Goal: Subscribe to service/newsletter

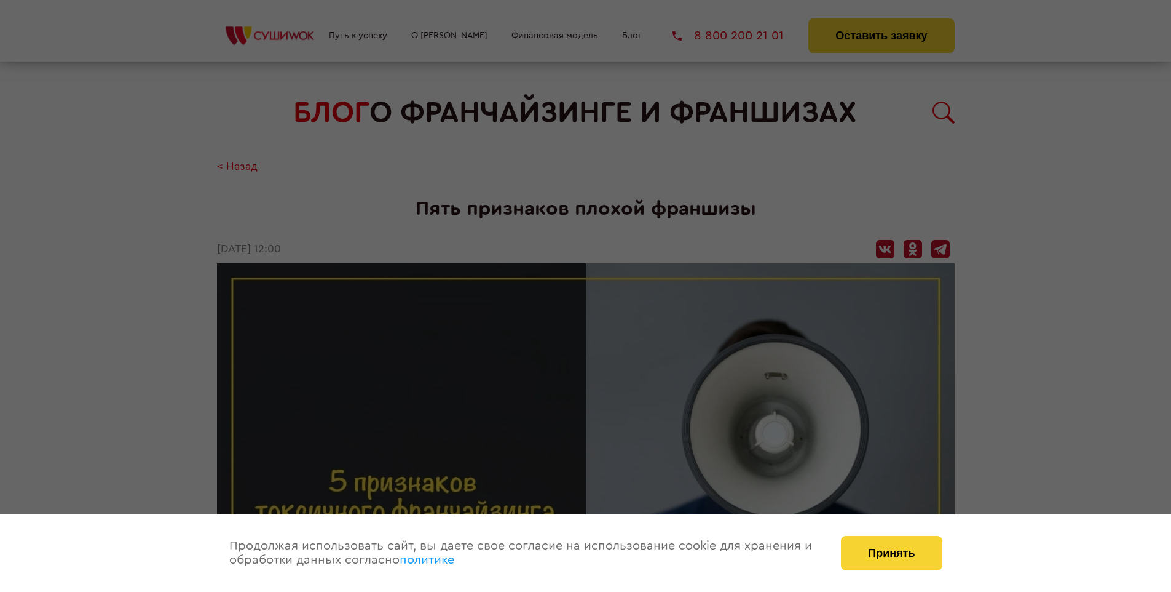
scroll to position [1510, 0]
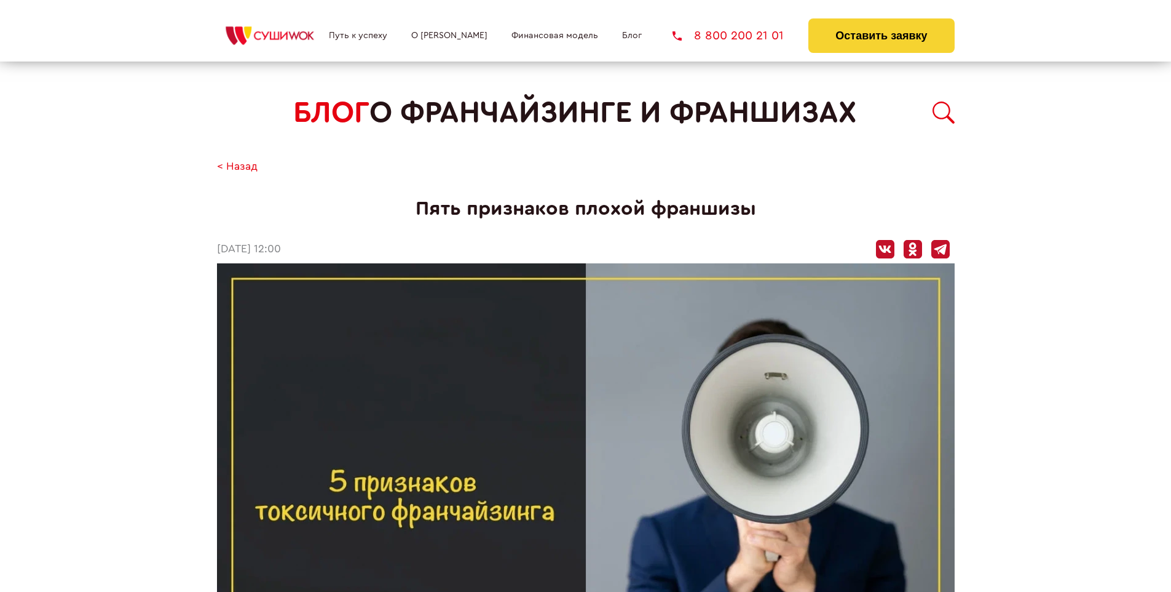
scroll to position [1510, 0]
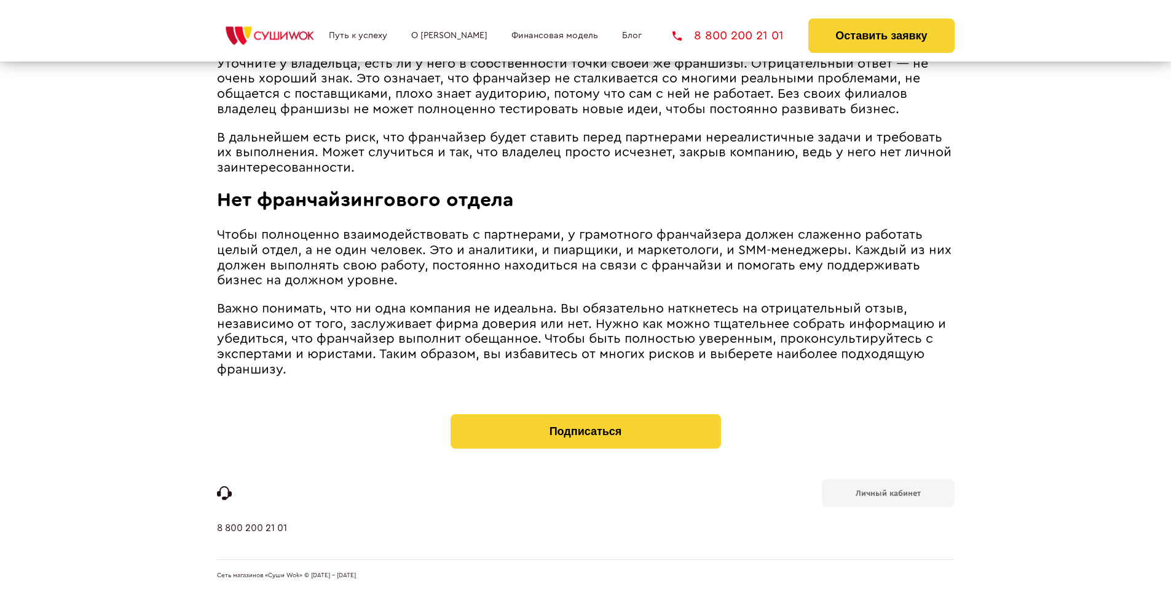
click at [888, 492] on b "Личный кабинет" at bounding box center [888, 493] width 65 height 8
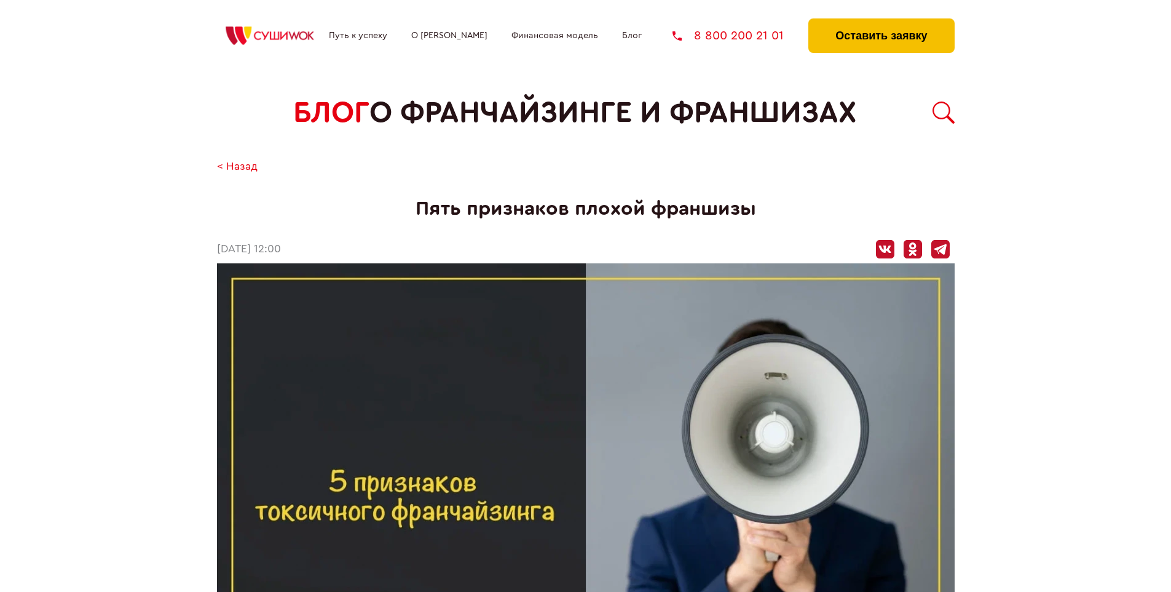
click at [881, 22] on button "Оставить заявку" at bounding box center [882, 35] width 146 height 34
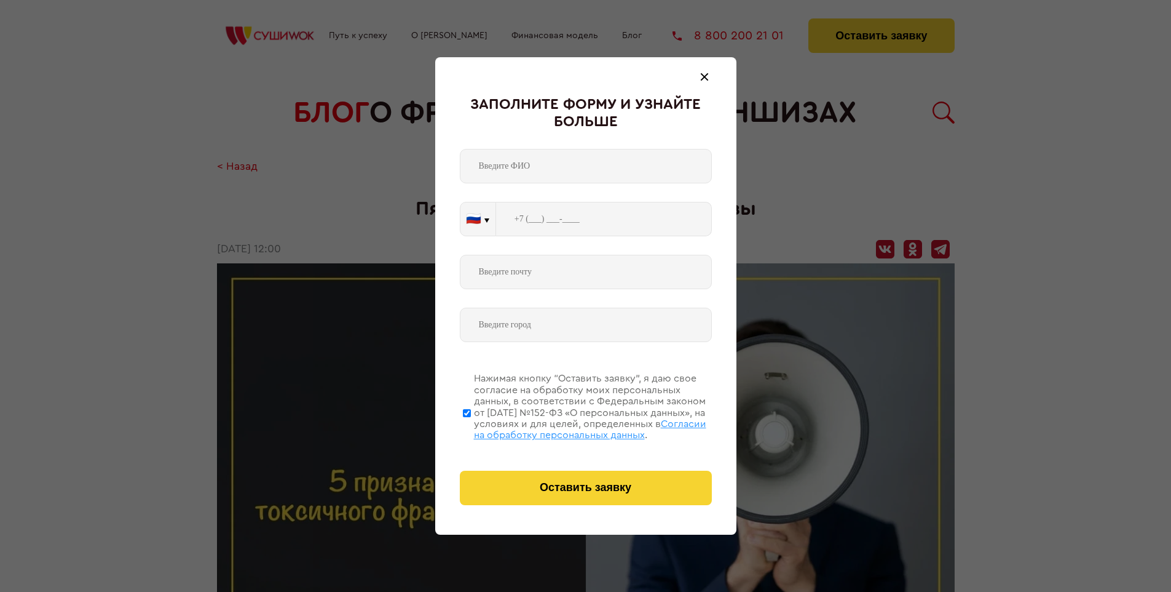
click at [570, 427] on span "Согласии на обработку персональных данных" at bounding box center [590, 429] width 232 height 21
click at [471, 427] on input "Нажимая кнопку “Оставить заявку”, я даю свое согласие на обработку моих персона…" at bounding box center [467, 412] width 8 height 98
checkbox input "false"
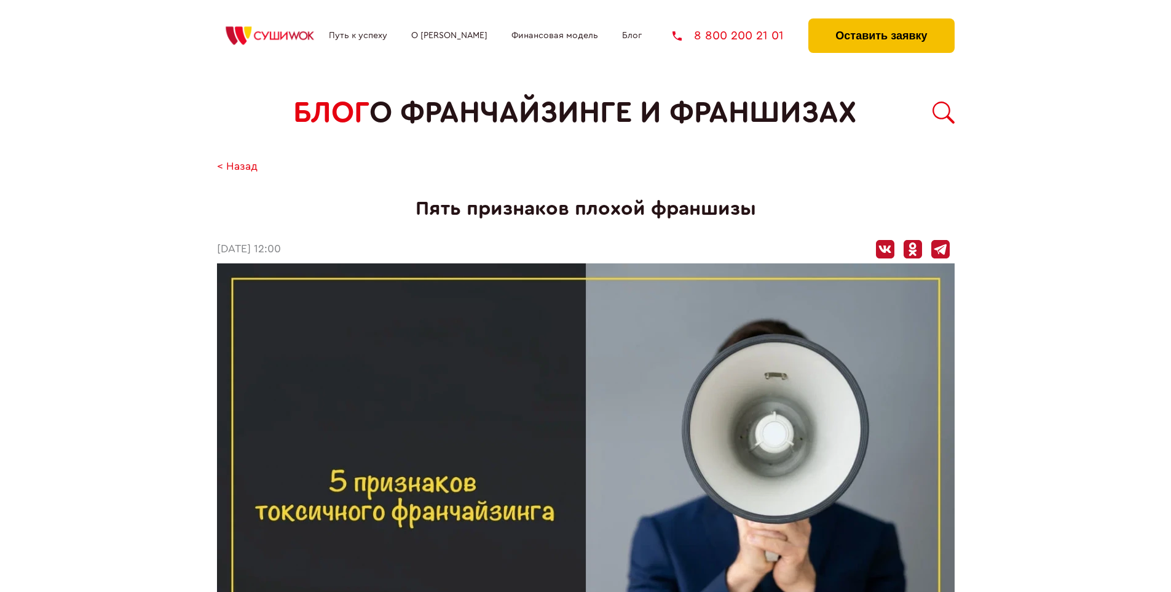
click at [881, 22] on button "Оставить заявку" at bounding box center [882, 35] width 146 height 34
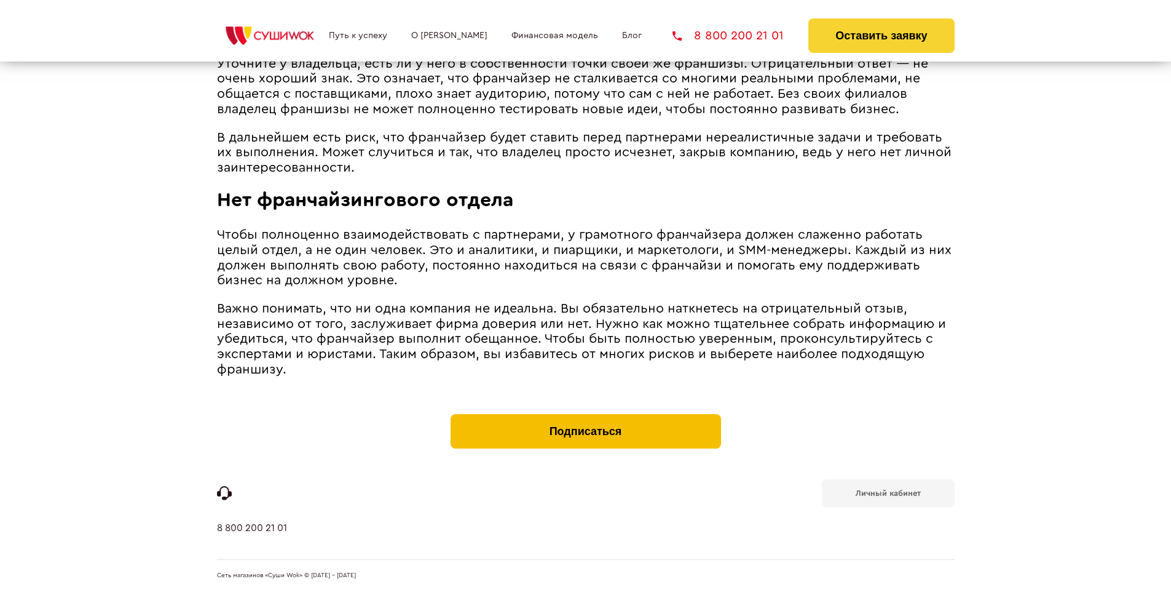
click at [585, 417] on button "Подписаться" at bounding box center [586, 431] width 271 height 34
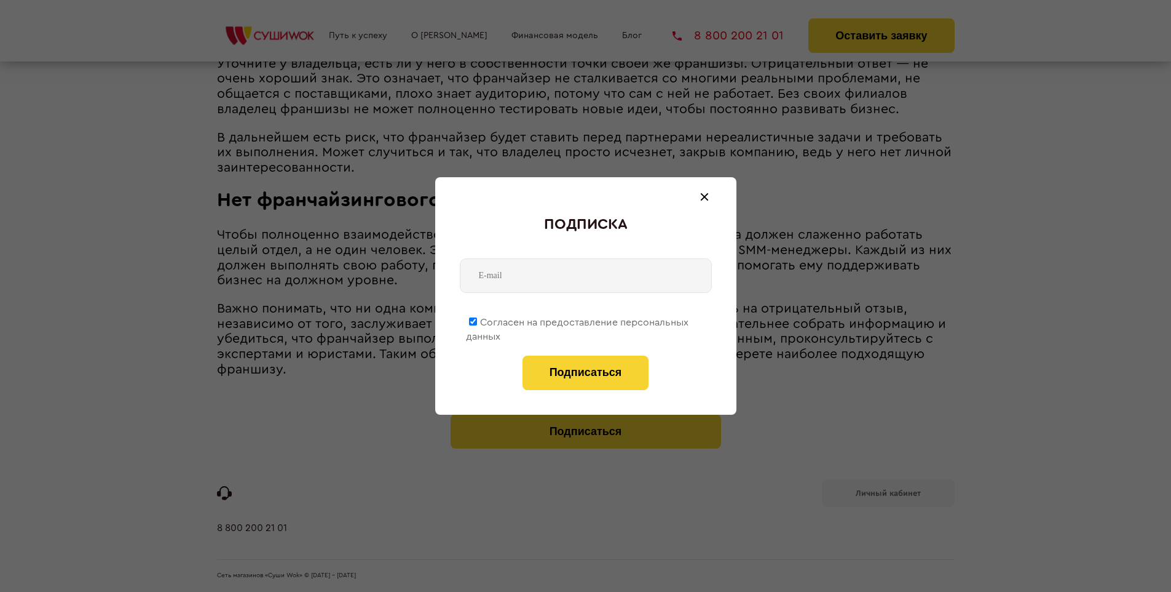
click at [578, 320] on span "Согласен на предоставление персональных данных" at bounding box center [577, 329] width 223 height 24
click at [477, 320] on input "Согласен на предоставление персональных данных" at bounding box center [473, 321] width 8 height 8
checkbox input "false"
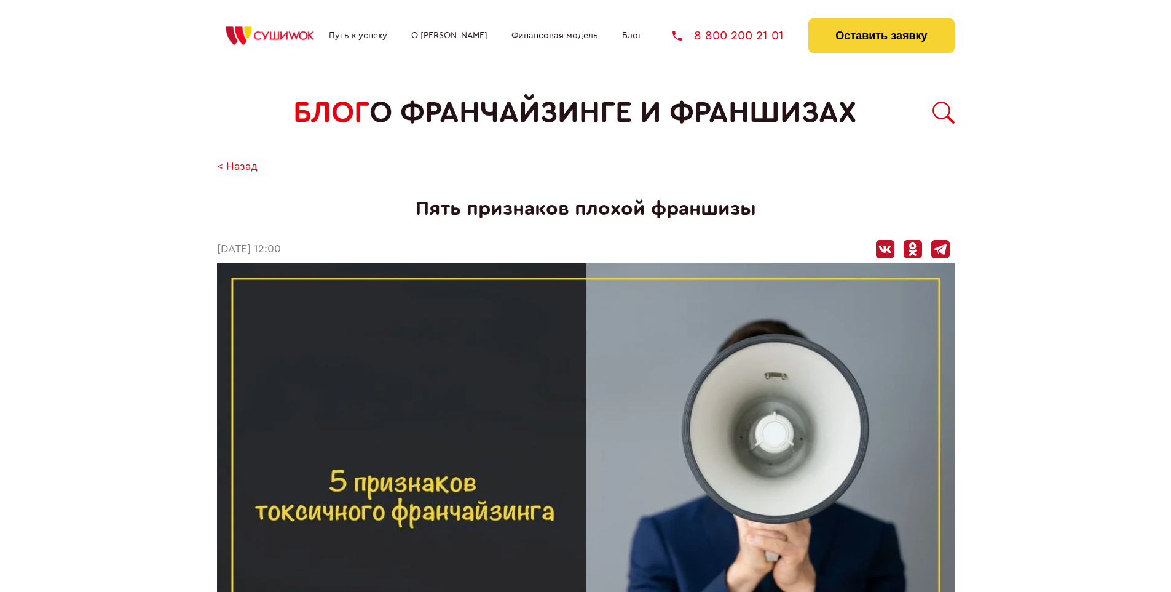
scroll to position [1510, 0]
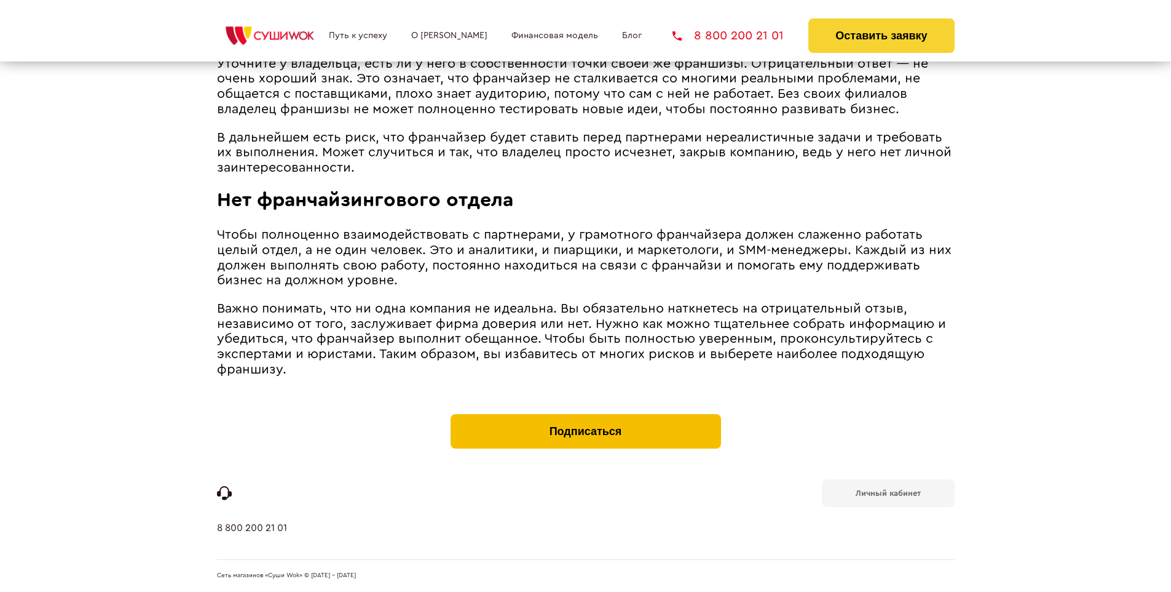
click at [585, 417] on button "Подписаться" at bounding box center [586, 431] width 271 height 34
